Goal: Information Seeking & Learning: Learn about a topic

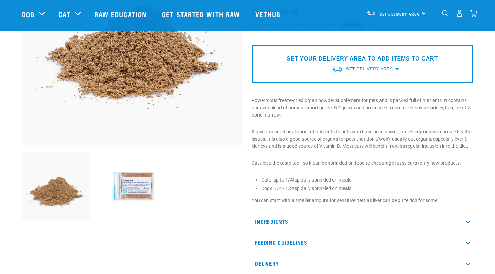
scroll to position [145, 0]
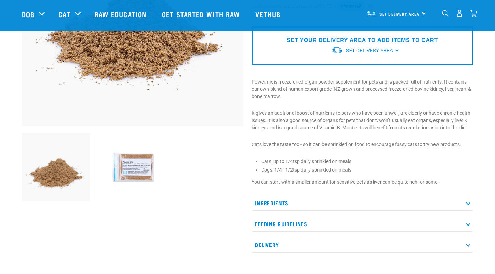
click at [287, 197] on p "Ingredients" at bounding box center [362, 202] width 221 height 15
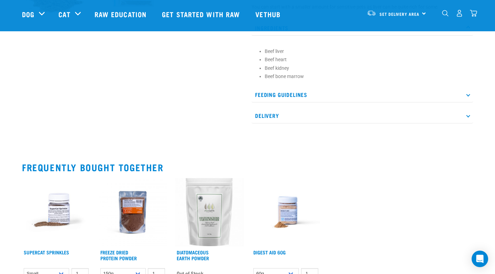
scroll to position [334, 0]
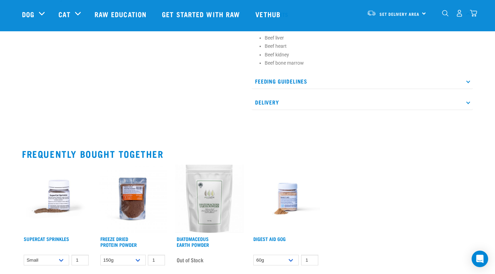
click at [135, 203] on img at bounding box center [133, 199] width 68 height 68
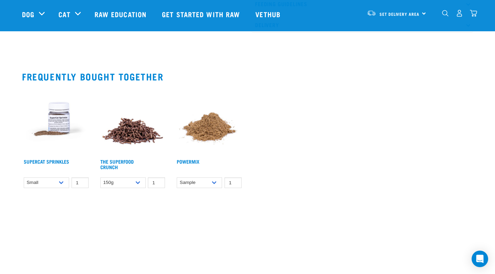
scroll to position [104, 0]
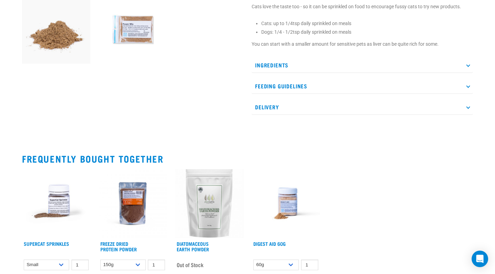
click at [60, 202] on img at bounding box center [56, 203] width 68 height 68
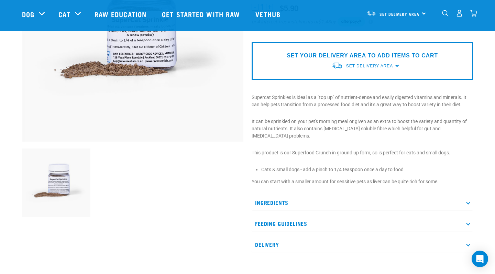
scroll to position [125, 0]
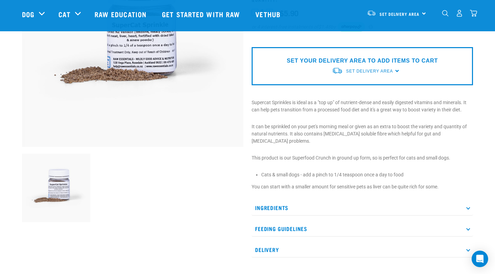
click at [267, 200] on p "Ingredients" at bounding box center [362, 207] width 221 height 15
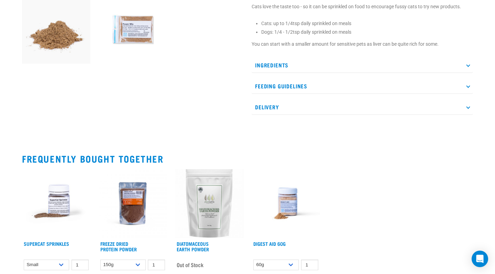
click at [282, 205] on img at bounding box center [286, 203] width 68 height 68
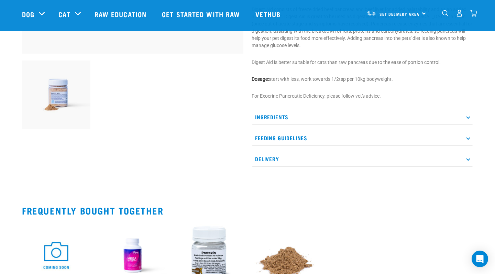
scroll to position [195, 0]
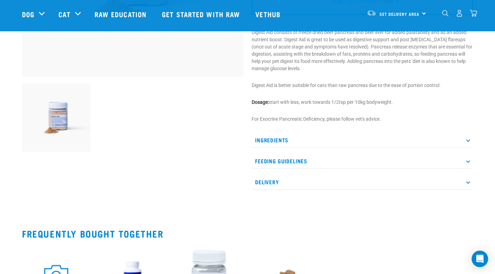
click at [278, 141] on p "Ingredients" at bounding box center [362, 139] width 221 height 15
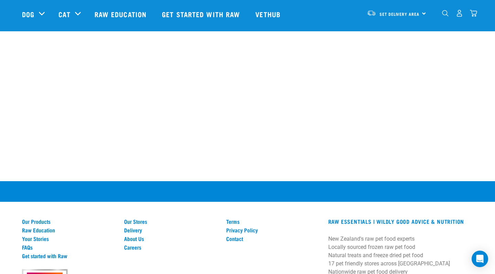
scroll to position [584, 0]
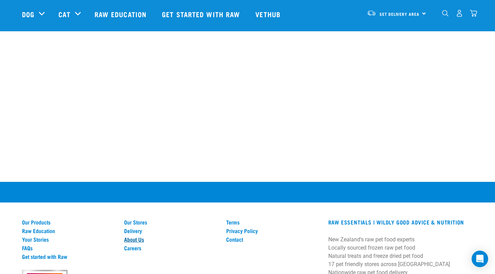
click at [143, 237] on link "About Us" at bounding box center [171, 239] width 94 height 6
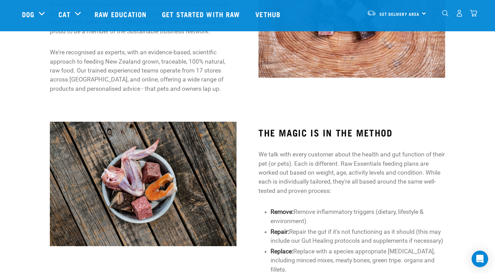
scroll to position [274, 0]
